Goal: Task Accomplishment & Management: Use online tool/utility

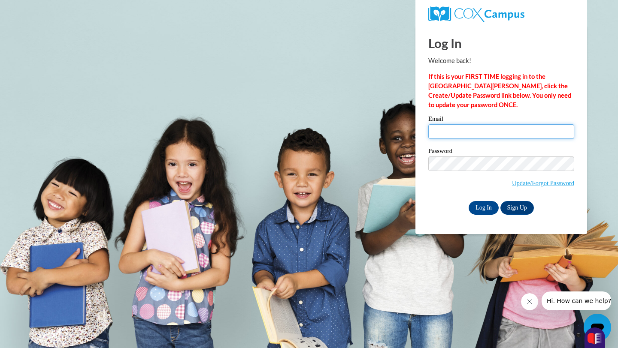
click at [447, 133] on input "Email" at bounding box center [501, 131] width 146 height 15
type input "karajweir@gmail.com"
click at [477, 207] on input "Log In" at bounding box center [483, 208] width 30 height 14
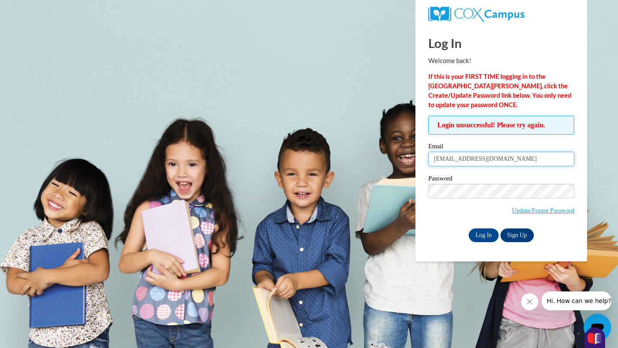
drag, startPoint x: 494, startPoint y: 159, endPoint x: 393, endPoint y: 166, distance: 101.1
click at [393, 166] on body "Log In Welcome back! If this is your FIRST TIME logging in to the NEW Cox Campu…" at bounding box center [309, 174] width 618 height 348
type input "k"
type input "weirk@ripon.k12.wi.us"
click at [483, 235] on input "Log In" at bounding box center [483, 236] width 30 height 14
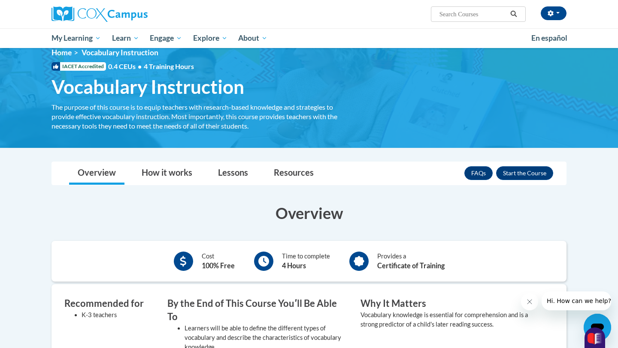
scroll to position [16, 0]
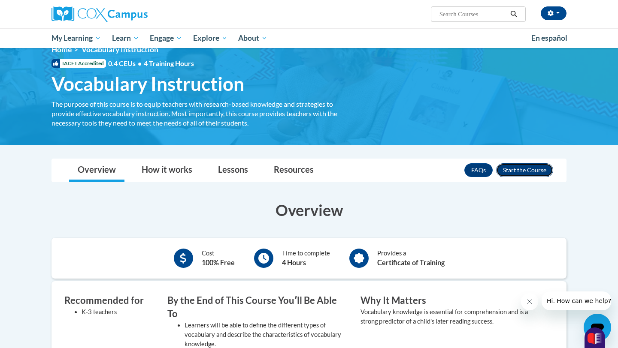
click at [513, 170] on button "Enroll" at bounding box center [524, 170] width 57 height 14
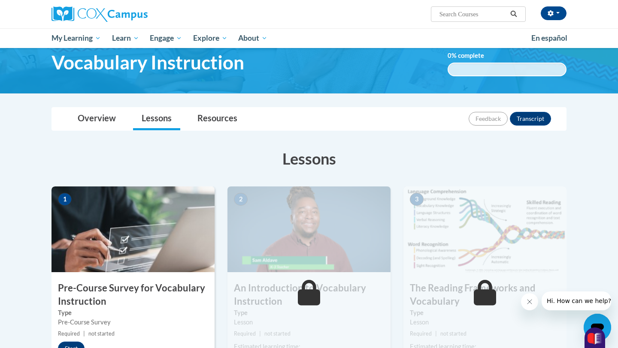
scroll to position [69, 0]
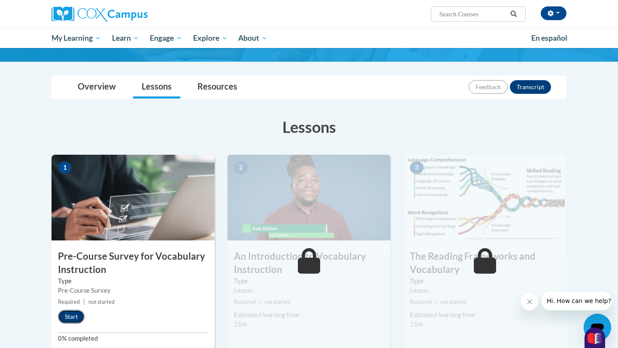
click at [78, 313] on button "Start" at bounding box center [71, 317] width 27 height 14
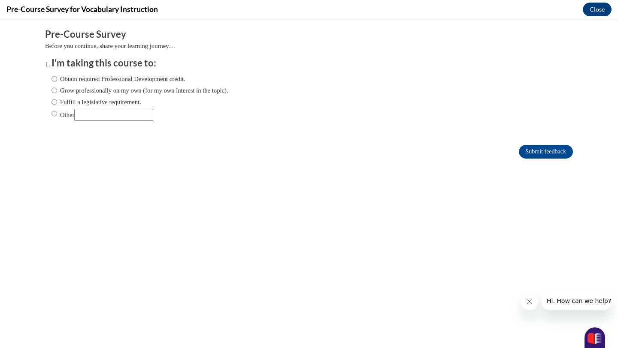
scroll to position [0, 0]
click at [54, 102] on input "Fulfill a legislative requirement." at bounding box center [54, 101] width 6 height 9
radio input "true"
click at [533, 151] on input "Submit feedback" at bounding box center [546, 152] width 54 height 14
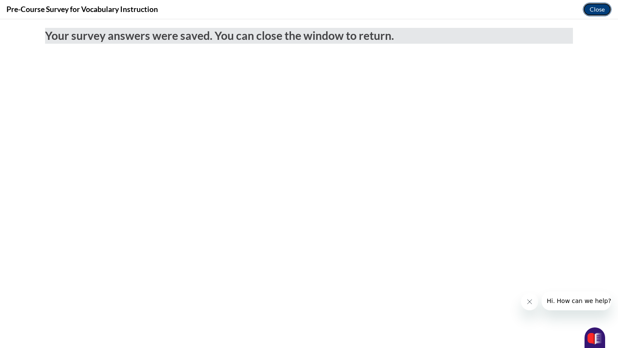
click at [600, 10] on button "Close" at bounding box center [597, 10] width 29 height 14
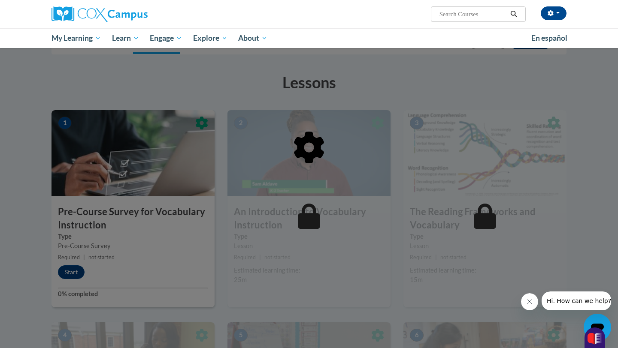
scroll to position [118, 0]
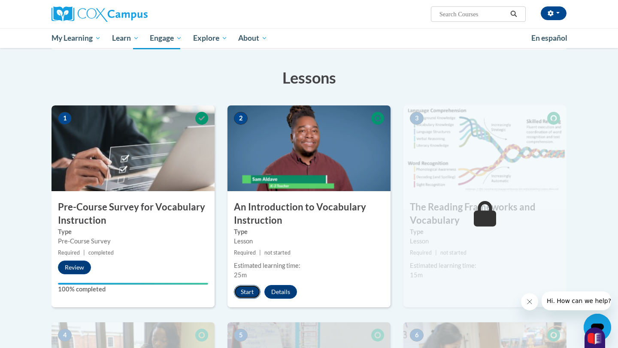
click at [252, 290] on button "Start" at bounding box center [247, 292] width 27 height 14
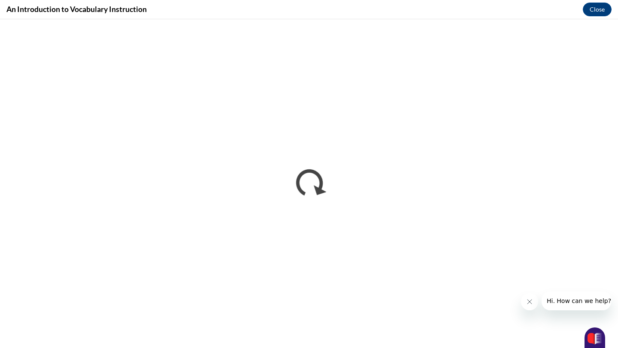
scroll to position [0, 0]
click at [529, 299] on icon "Close message from company" at bounding box center [529, 302] width 7 height 7
